Goal: Task Accomplishment & Management: Complete application form

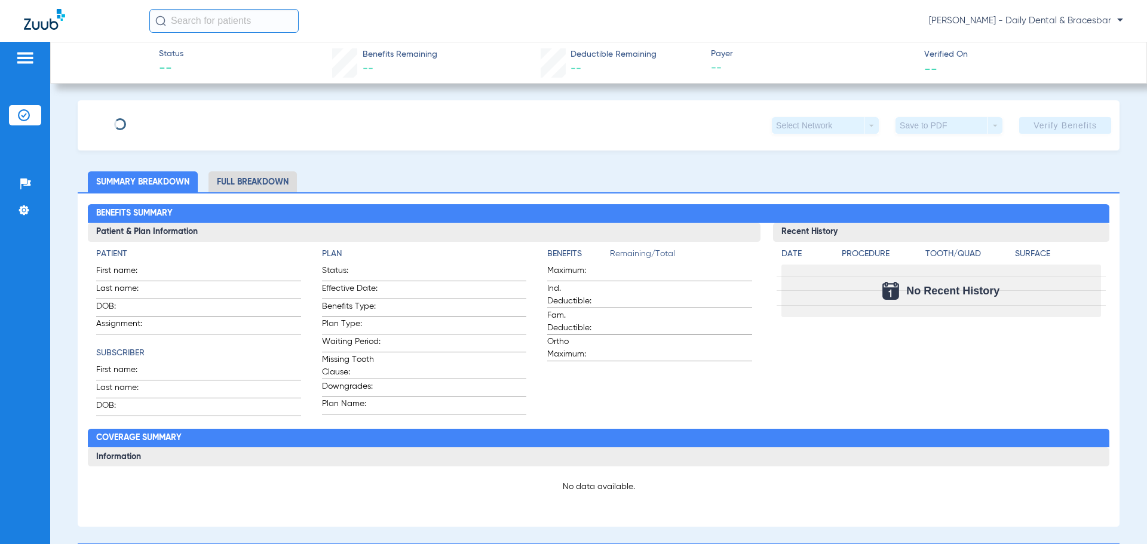
type input "Diya"
type input "[PERSON_NAME]"
type input "[DATE]"
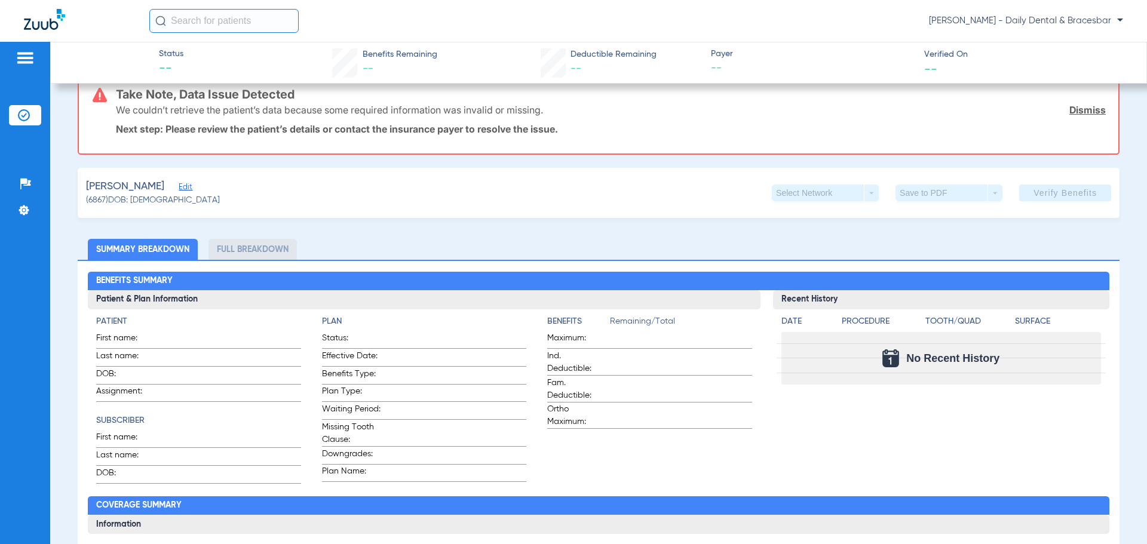
scroll to position [119, 0]
click at [179, 186] on span "Edit" at bounding box center [184, 187] width 11 height 11
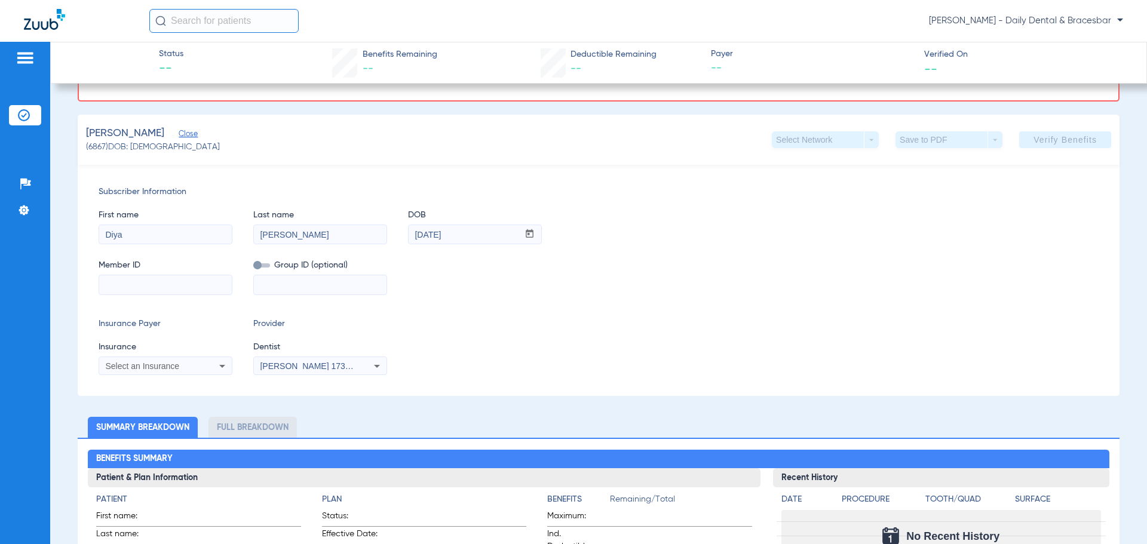
scroll to position [239, 0]
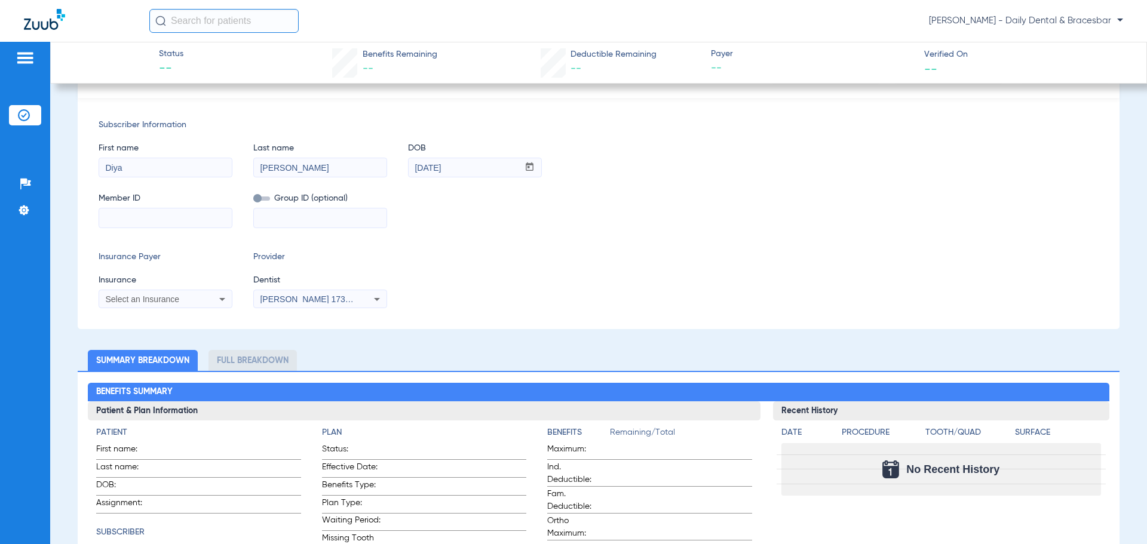
click at [191, 292] on div "Select an Insurance" at bounding box center [165, 299] width 133 height 14
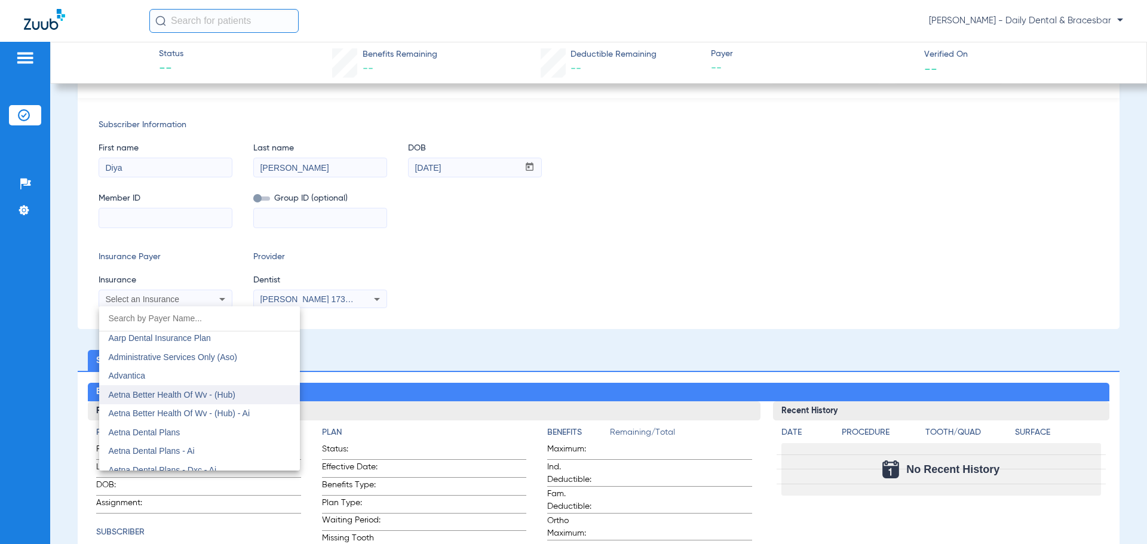
scroll to position [60, 0]
click at [205, 407] on mat-option "Aetna Dental Plans" at bounding box center [199, 412] width 201 height 19
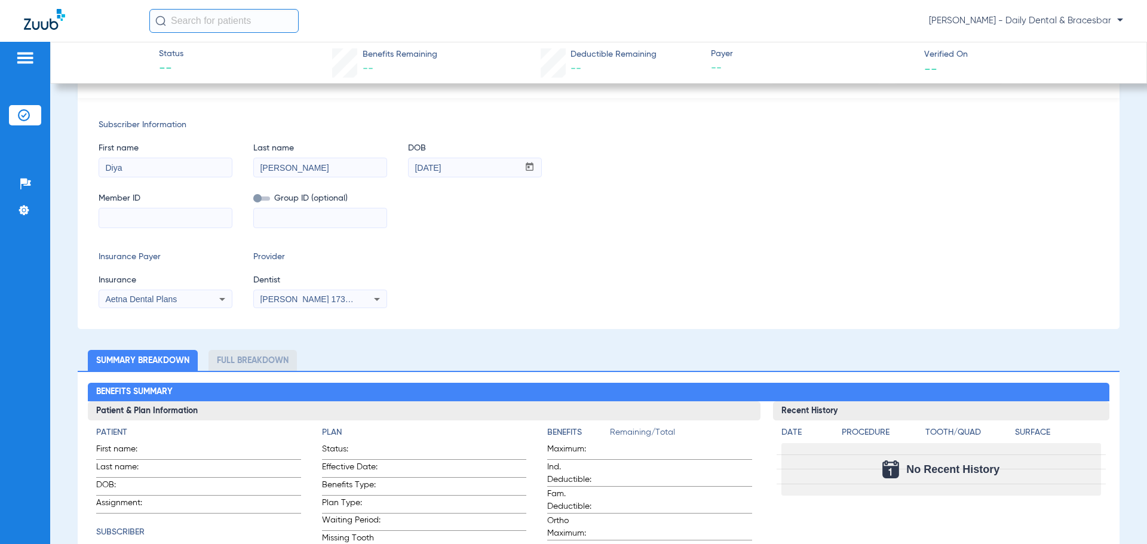
click at [177, 220] on input at bounding box center [165, 217] width 133 height 19
paste input "W283988387"
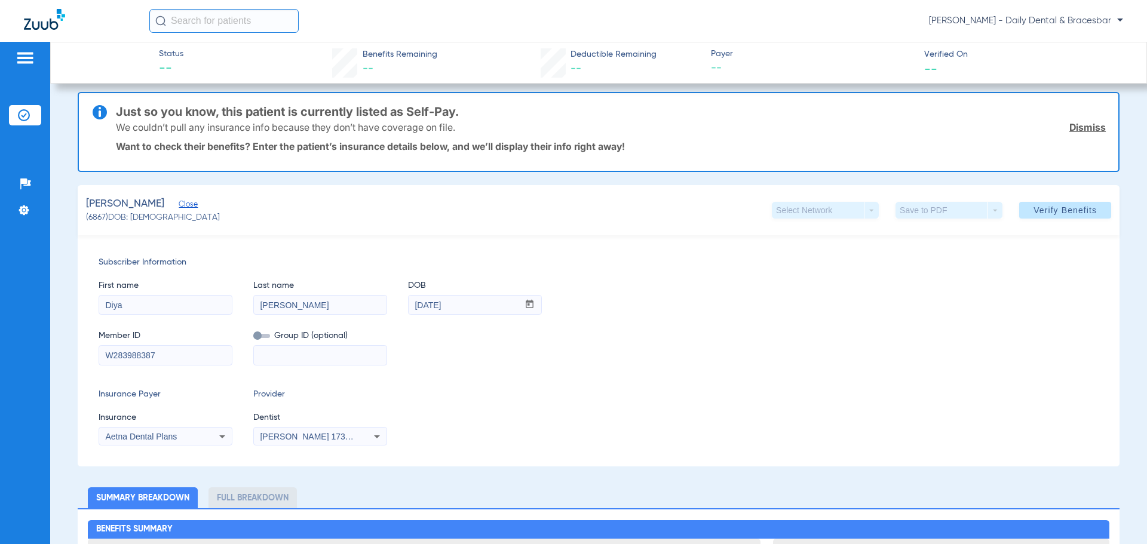
scroll to position [0, 0]
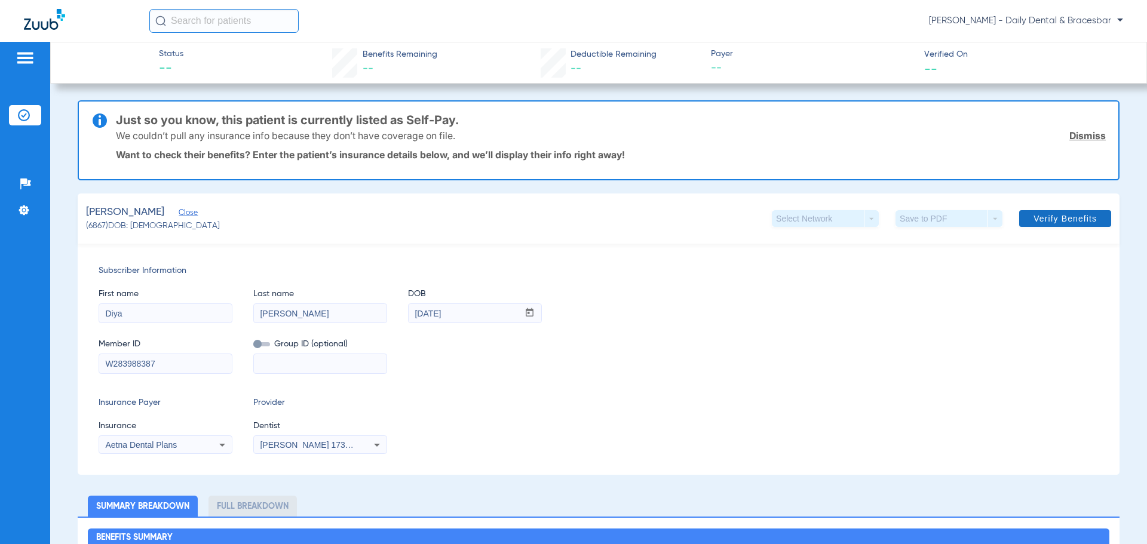
type input "W283988387"
click at [1054, 211] on span at bounding box center [1065, 218] width 92 height 29
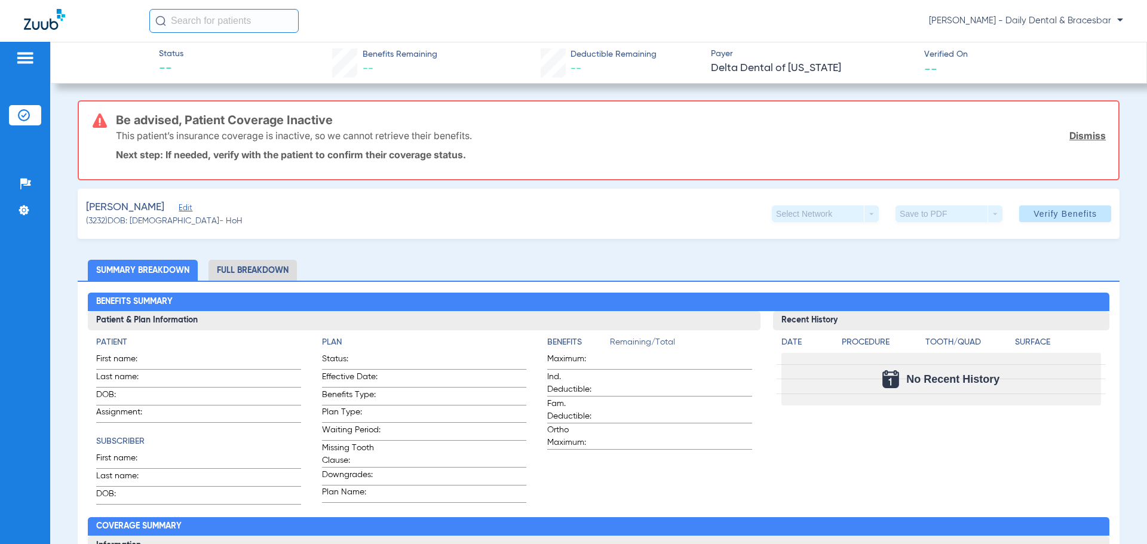
click at [189, 209] on span "Edit" at bounding box center [184, 209] width 11 height 11
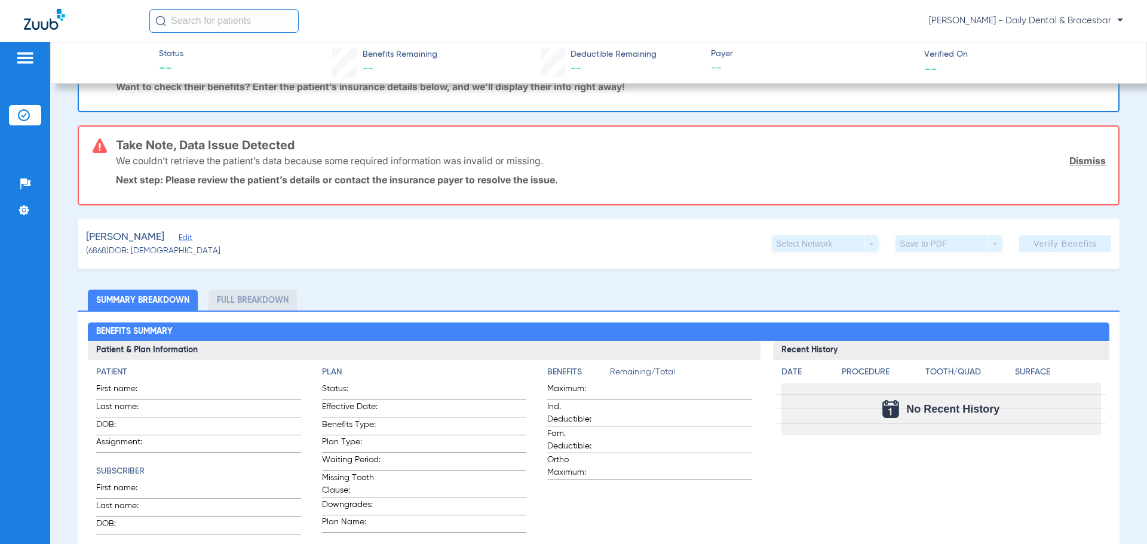
scroll to position [60, 0]
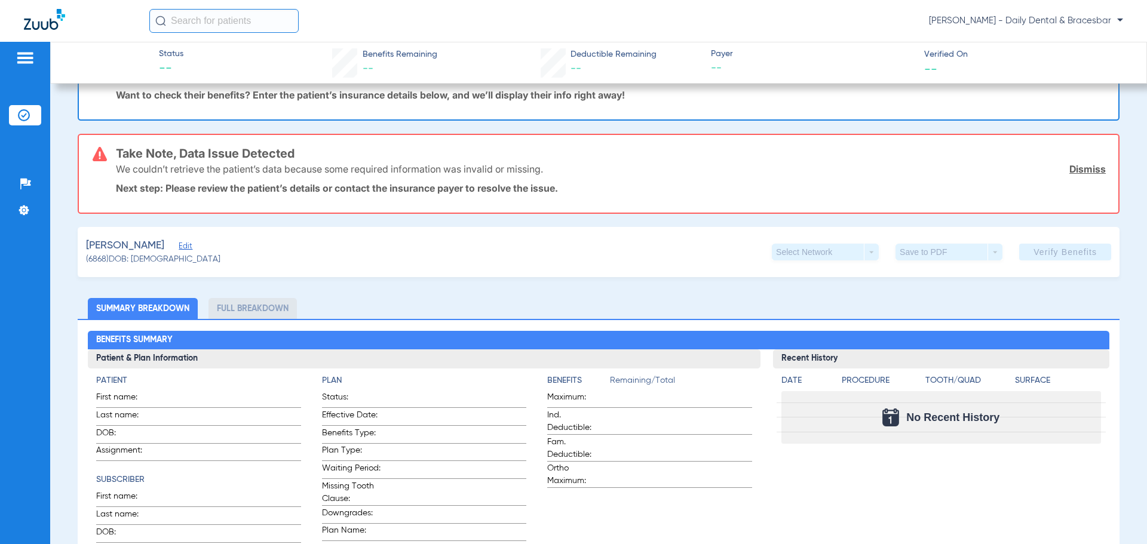
click at [179, 243] on span "Edit" at bounding box center [184, 247] width 11 height 11
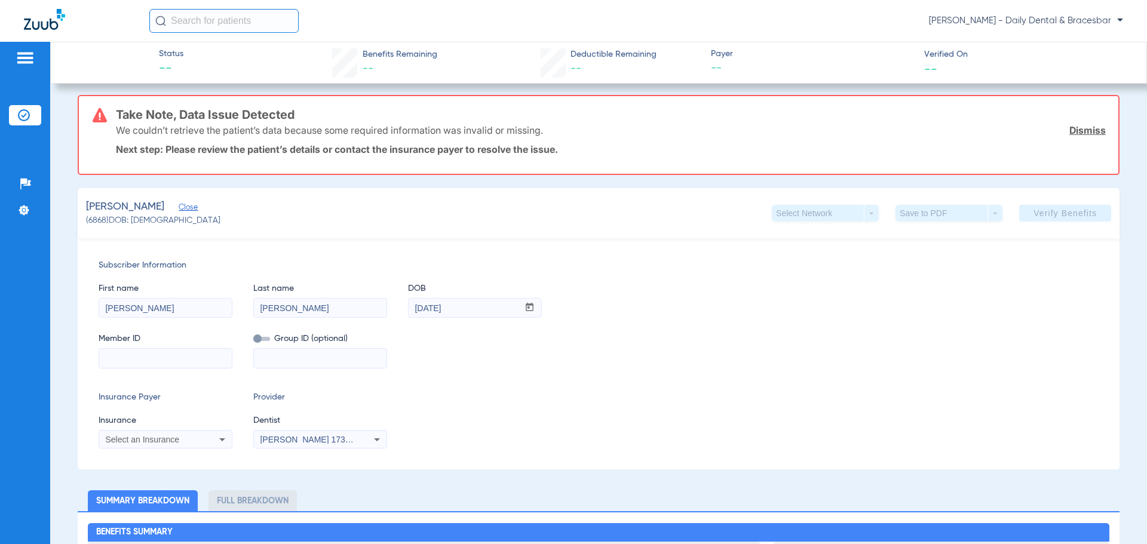
scroll to position [119, 0]
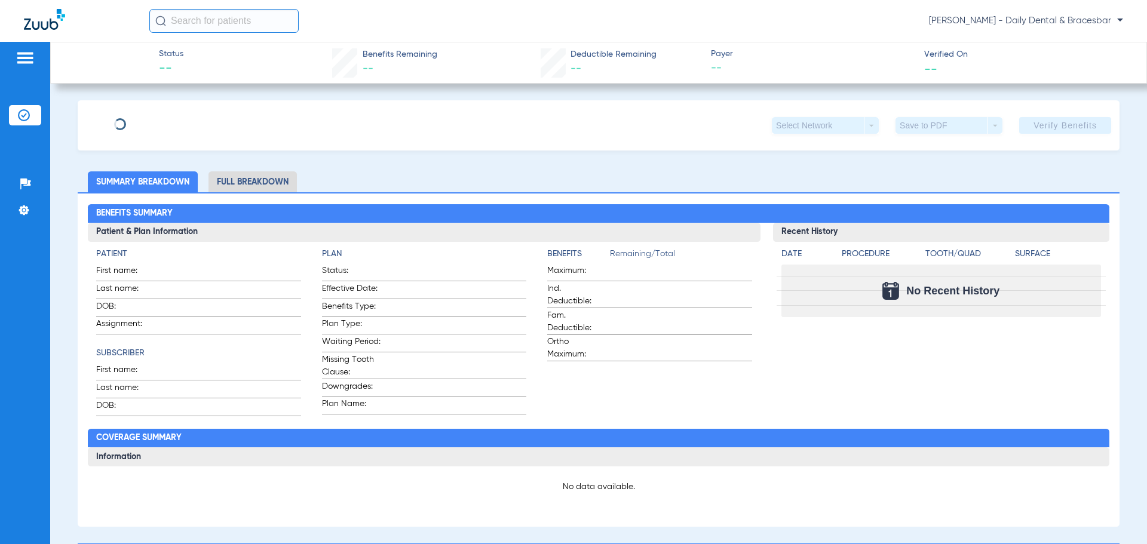
type input "[PERSON_NAME]"
type input "[DATE]"
type input "W283988387"
type input "0700976"
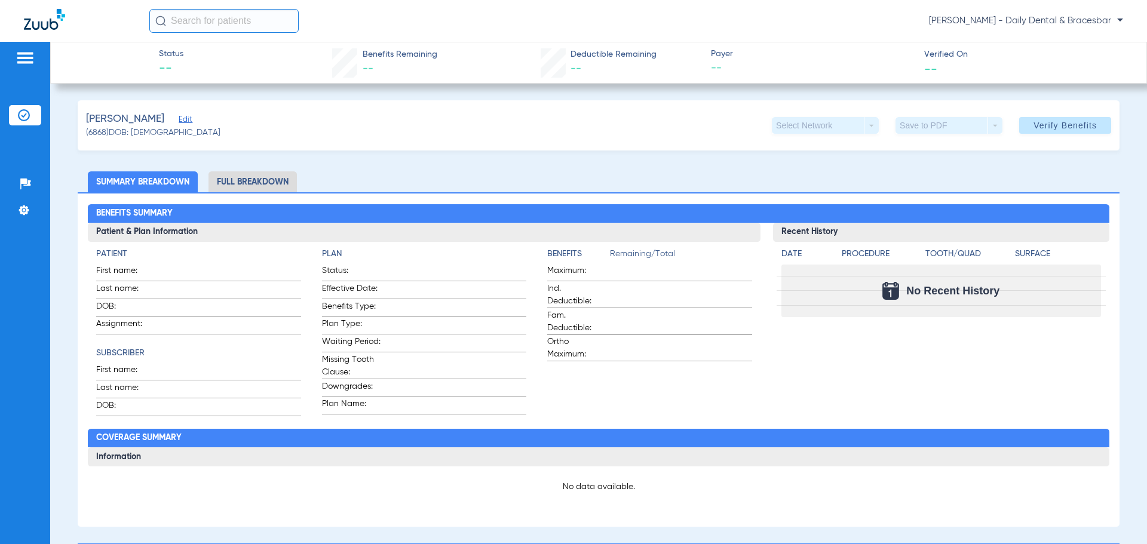
click at [179, 121] on span "Edit" at bounding box center [184, 120] width 11 height 11
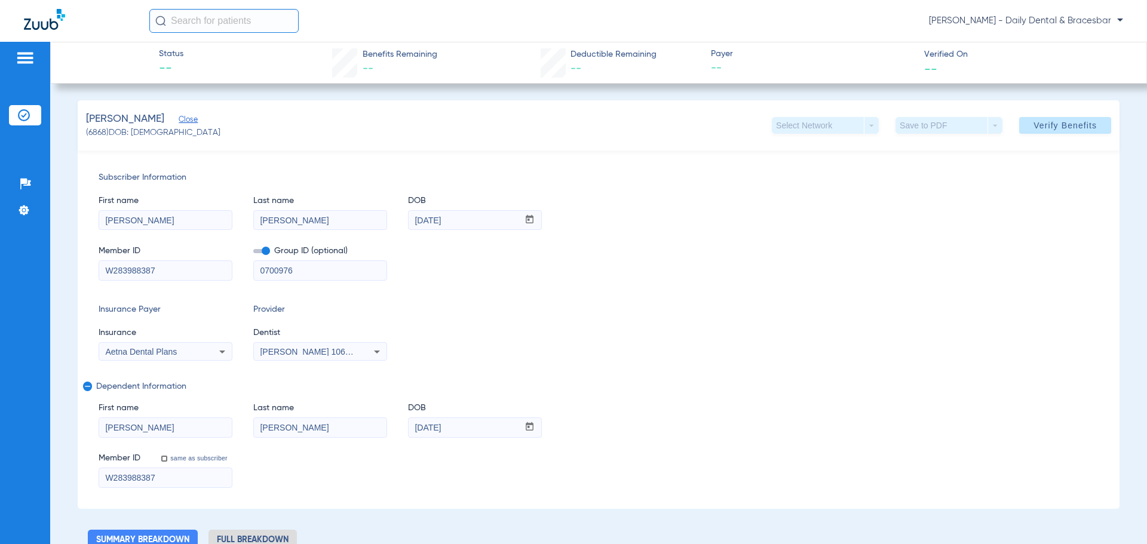
click at [684, 226] on div "First name [PERSON_NAME] Last name [PERSON_NAME] DOB mm / dd / yyyy [DATE]" at bounding box center [599, 207] width 1000 height 46
click at [1052, 129] on span "Verify Benefits" at bounding box center [1064, 126] width 63 height 10
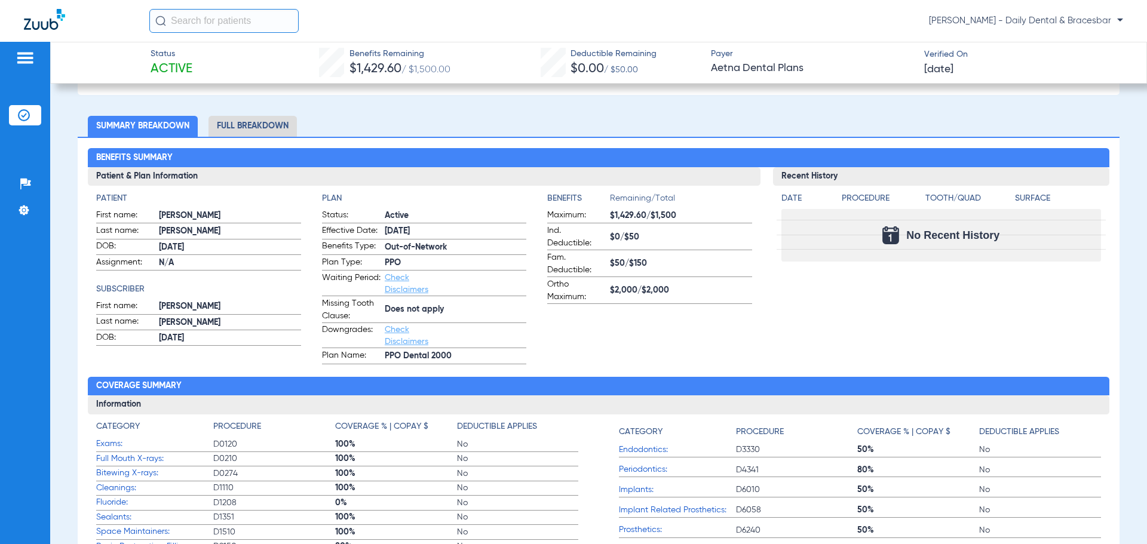
scroll to position [478, 0]
